Goal: Task Accomplishment & Management: Manage account settings

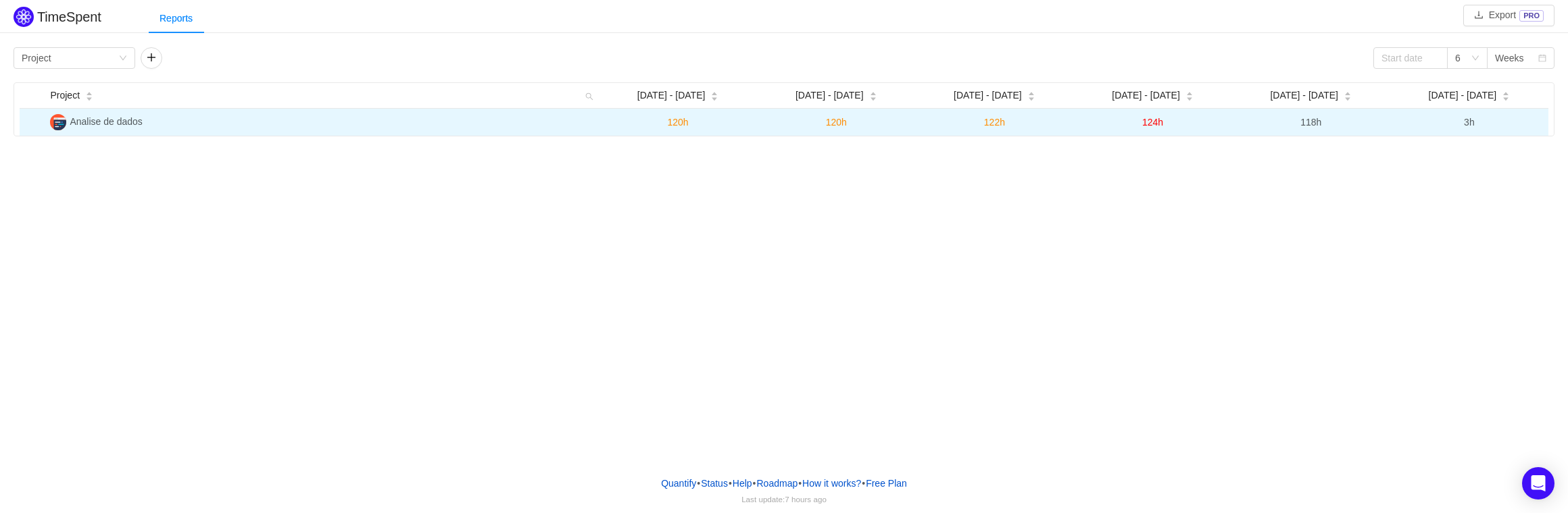
click at [376, 124] on td "Analise de dados" at bounding box center [321, 122] width 554 height 27
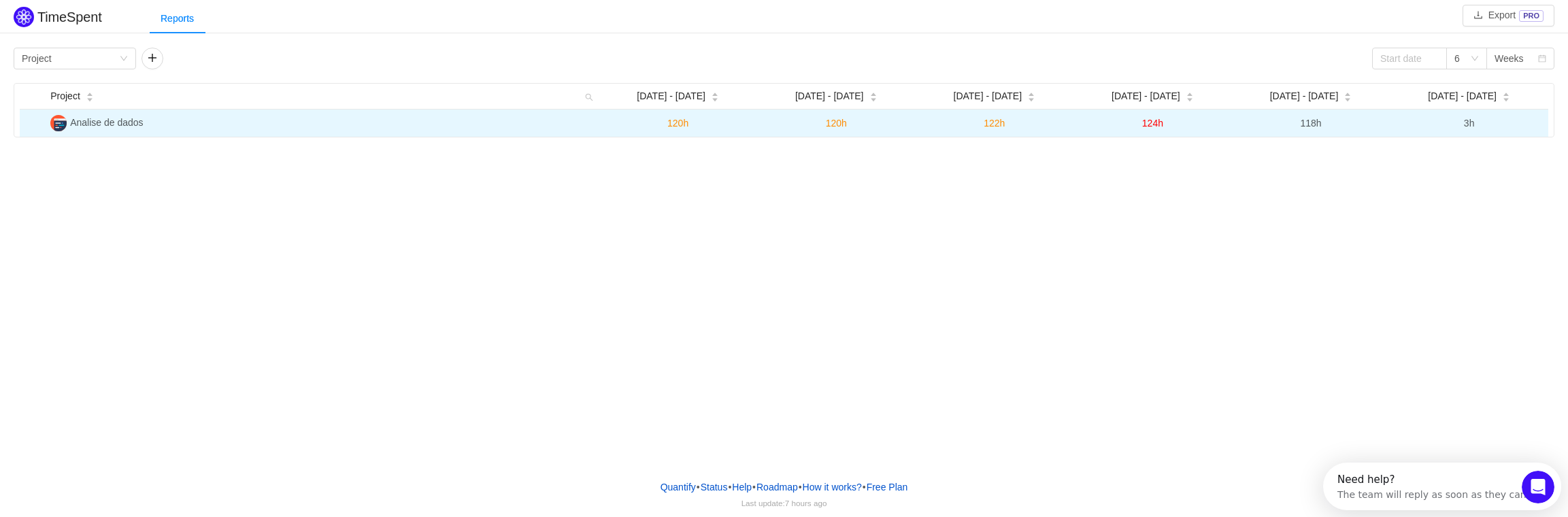
click at [111, 123] on span "Analise de dados" at bounding box center [106, 123] width 72 height 11
click at [1152, 123] on span "124h" at bounding box center [1152, 124] width 21 height 11
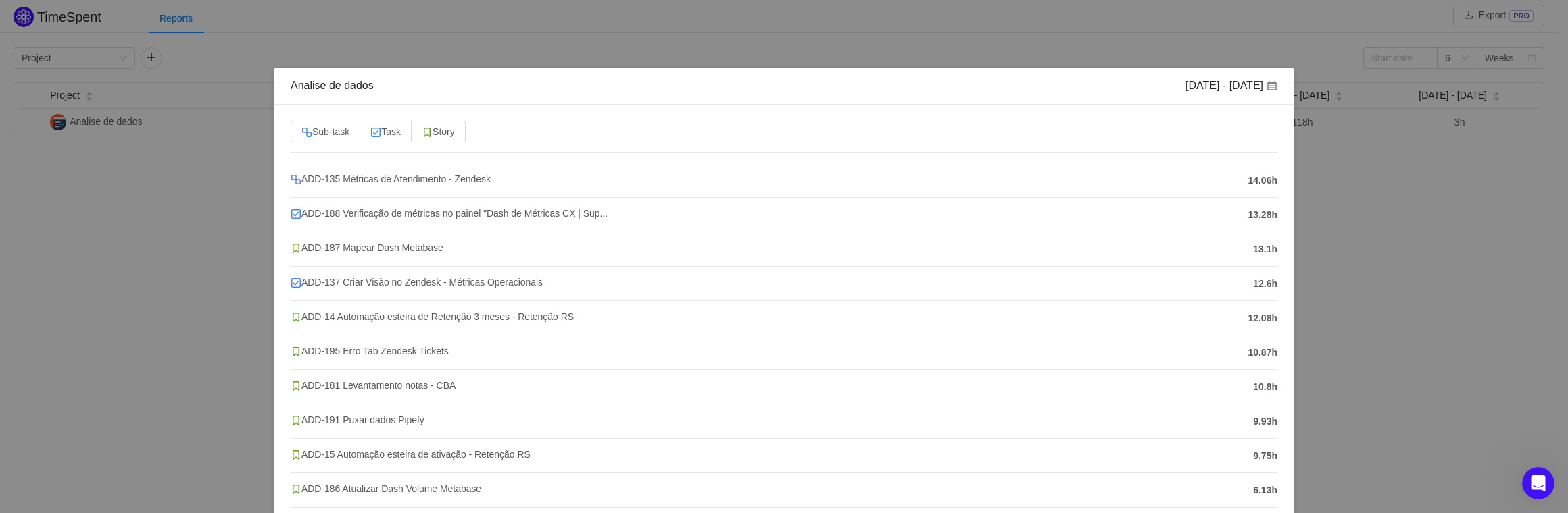
click at [201, 280] on div "Analise de dados [DATE] - [DATE] Sub-task Task Story ADD-135 Métricas de Atendi…" at bounding box center [784, 256] width 1568 height 513
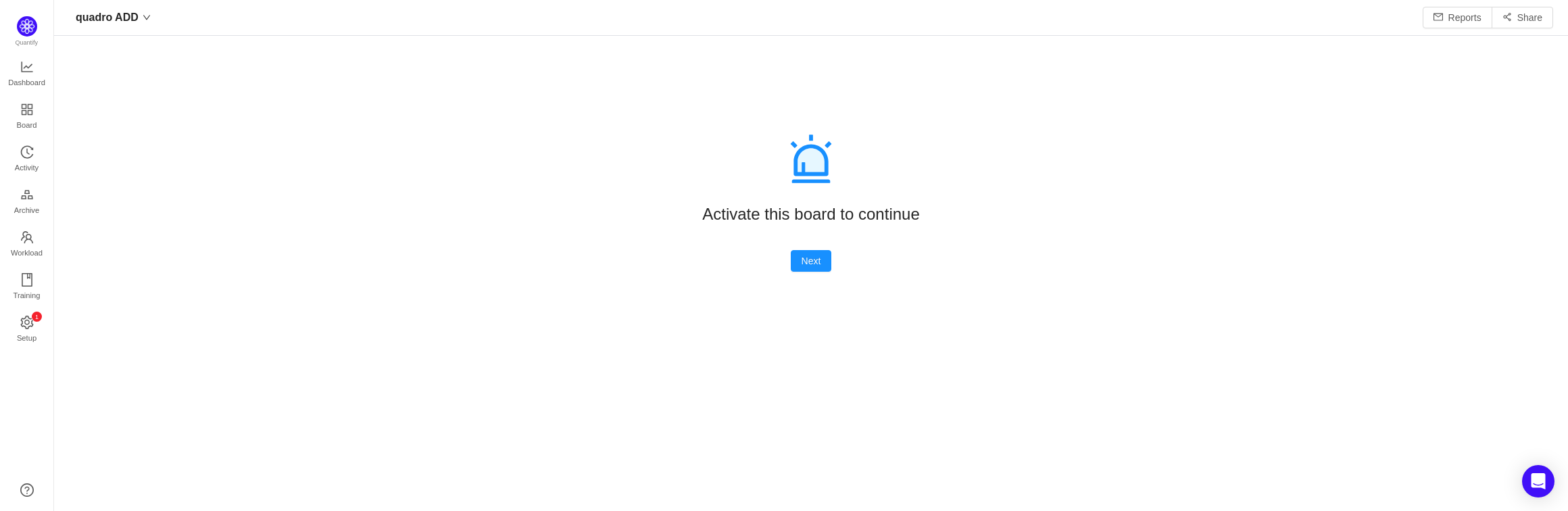
scroll to position [491, 1483]
click at [21, 66] on icon "icon: line-chart" at bounding box center [27, 67] width 11 height 11
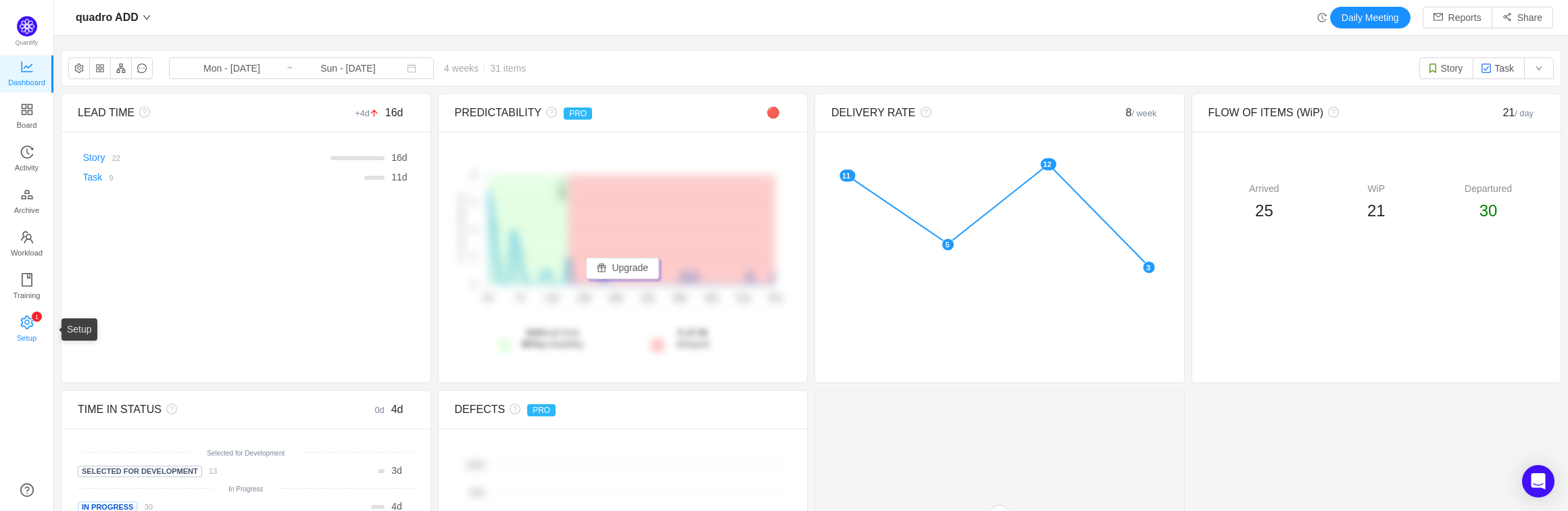
click at [23, 324] on span "Setup" at bounding box center [26, 337] width 19 height 27
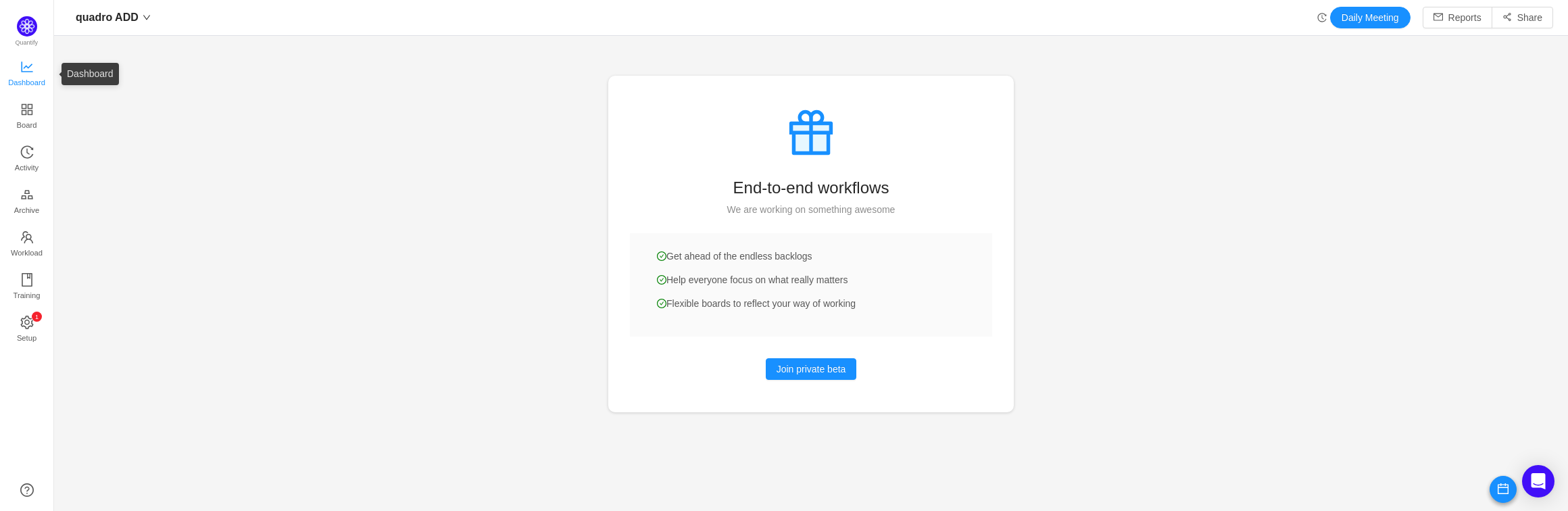
click at [21, 74] on span "Dashboard" at bounding box center [27, 82] width 37 height 27
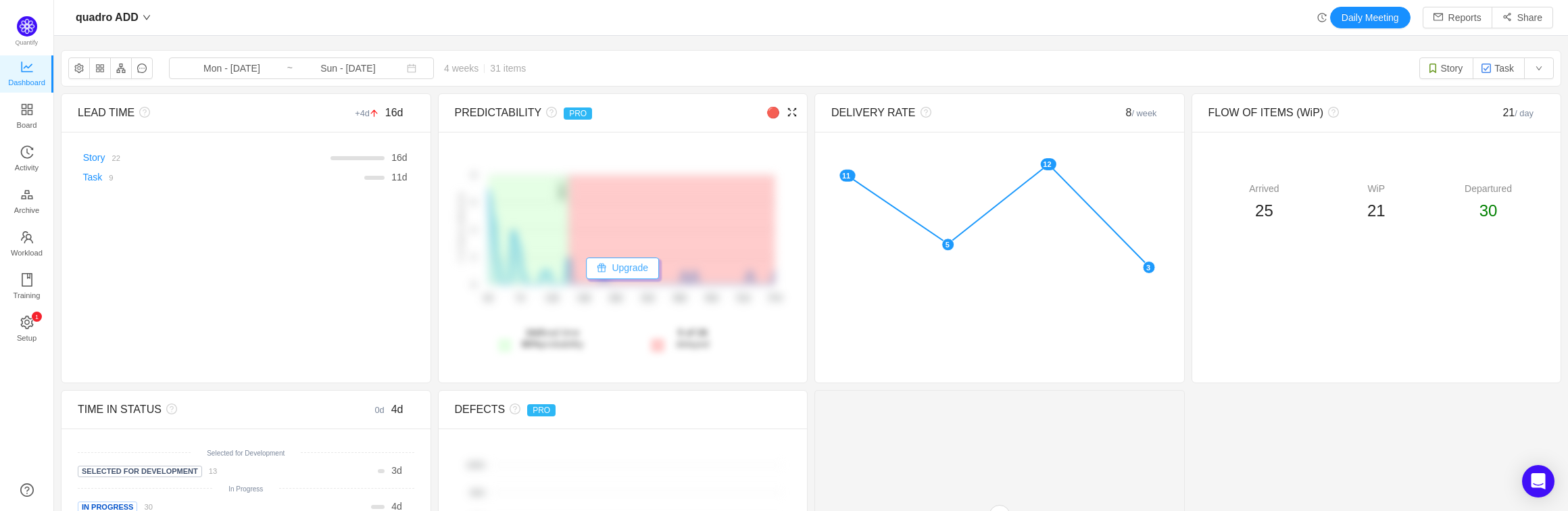
click at [618, 265] on button "Upgrade" at bounding box center [621, 268] width 73 height 21
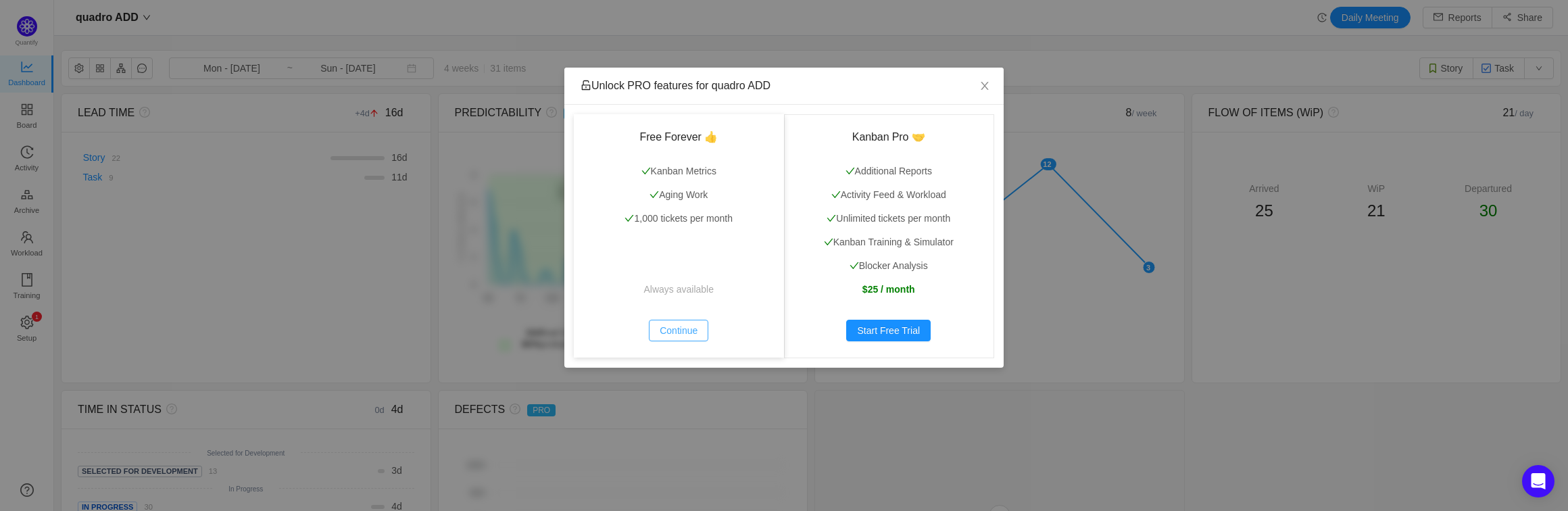
click at [670, 330] on button "Continue" at bounding box center [678, 330] width 59 height 21
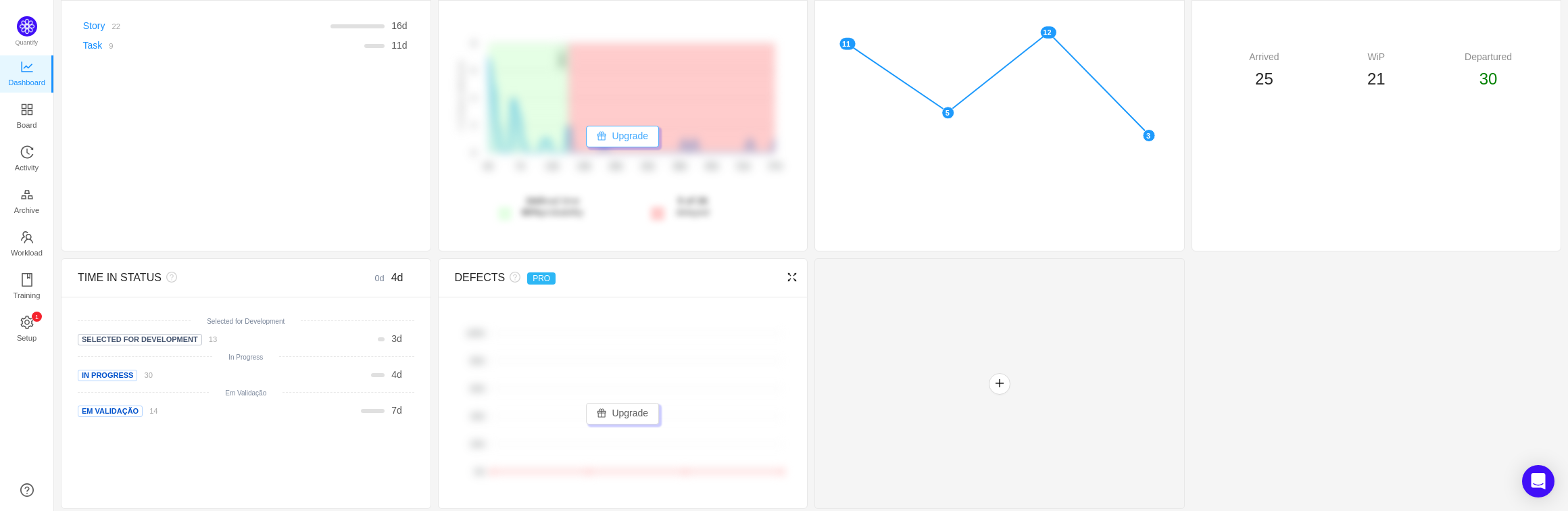
scroll to position [138, 0]
